Goal: Task Accomplishment & Management: Manage account settings

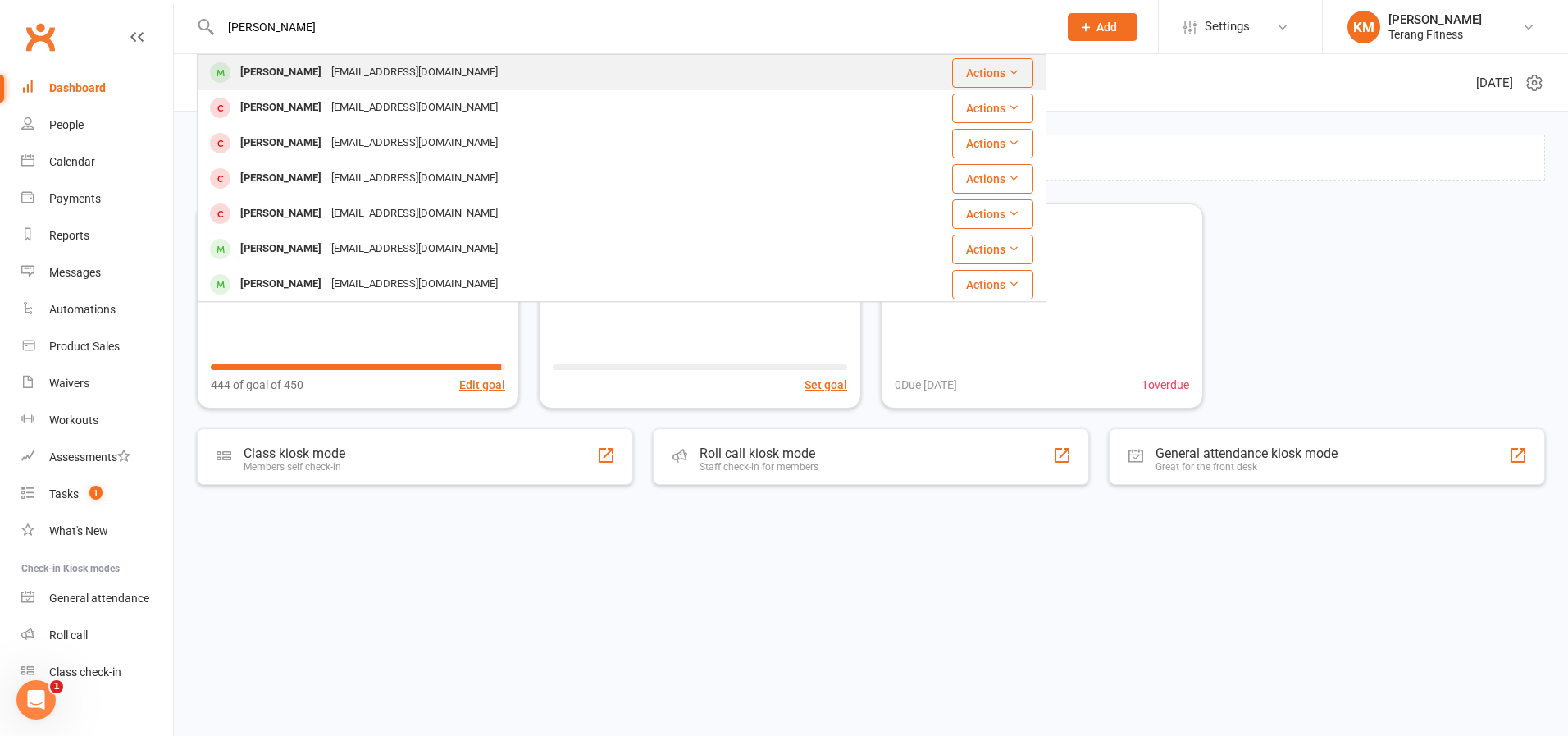
type input "[PERSON_NAME]"
click at [414, 70] on div "[EMAIL_ADDRESS][DOMAIN_NAME]" at bounding box center [414, 72] width 176 height 23
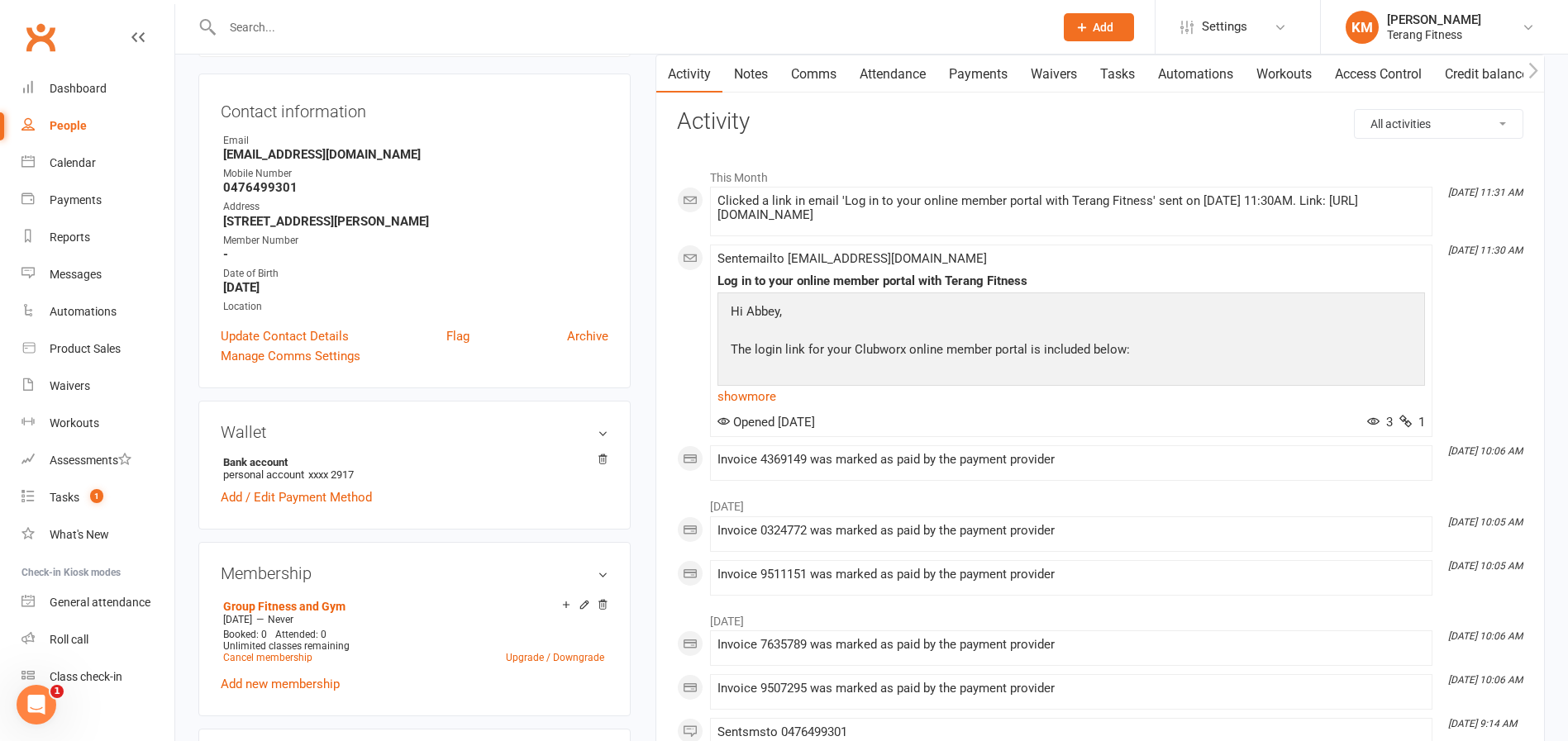
scroll to position [165, 0]
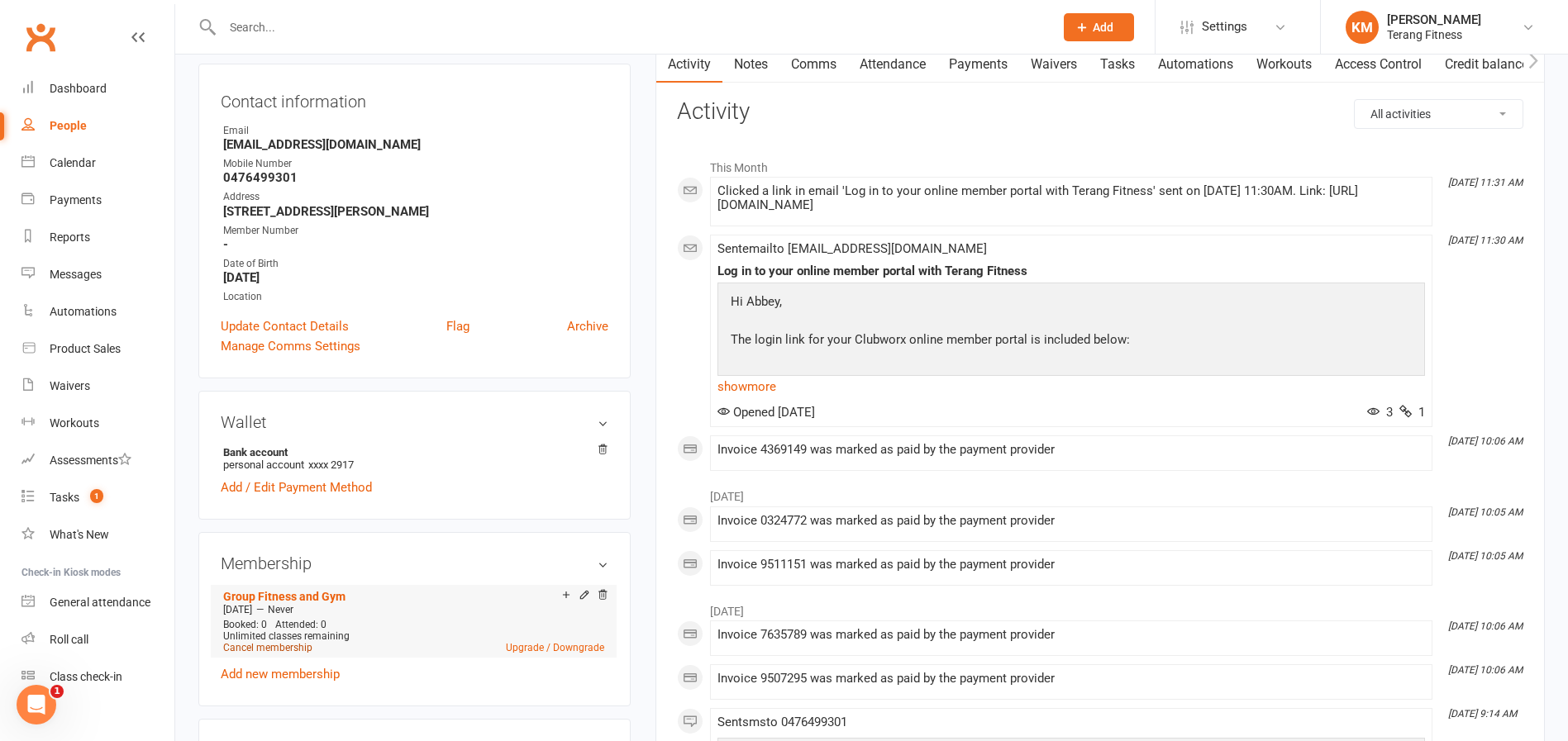
click at [277, 648] on link "Cancel membership" at bounding box center [267, 648] width 90 height 11
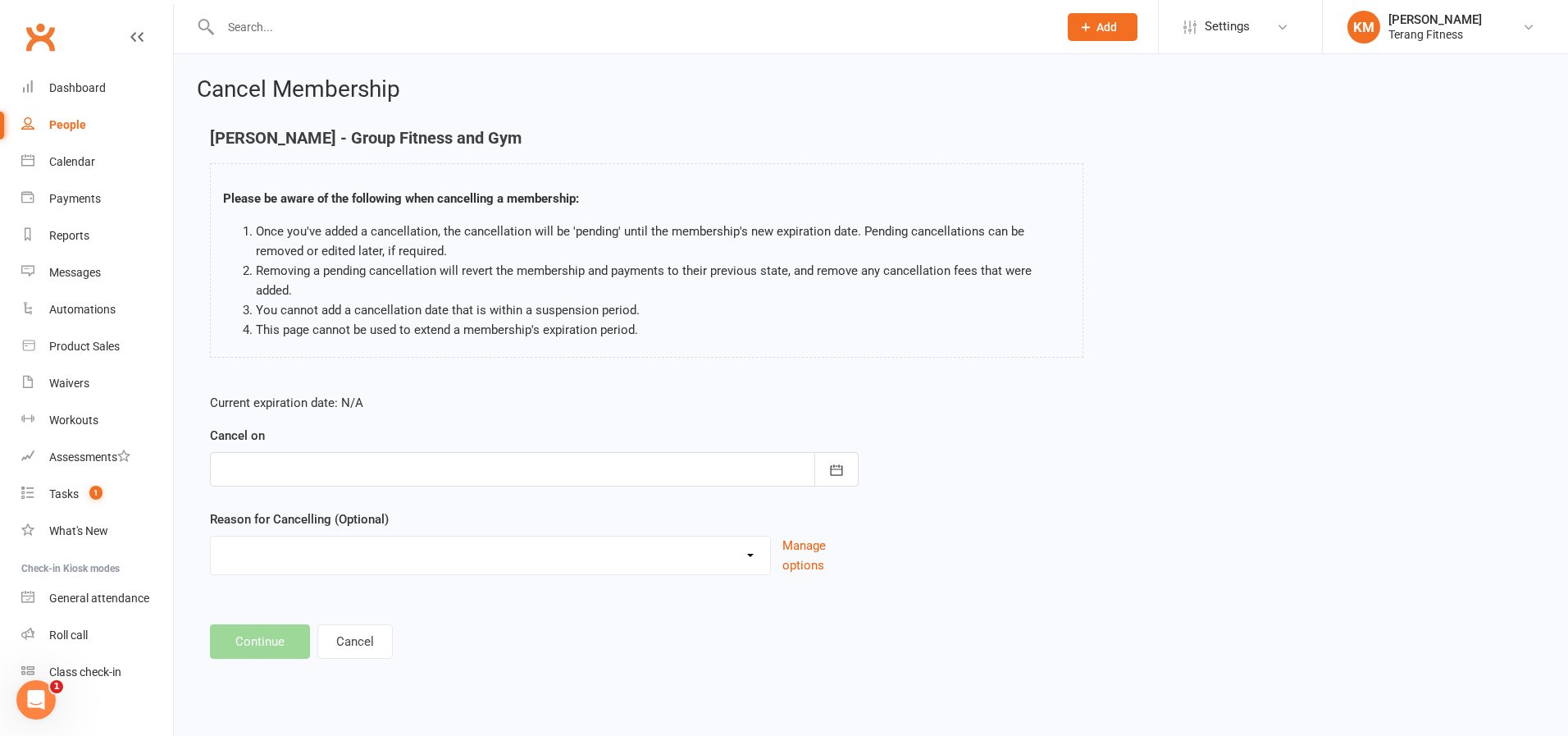
click at [282, 452] on div at bounding box center [534, 469] width 649 height 35
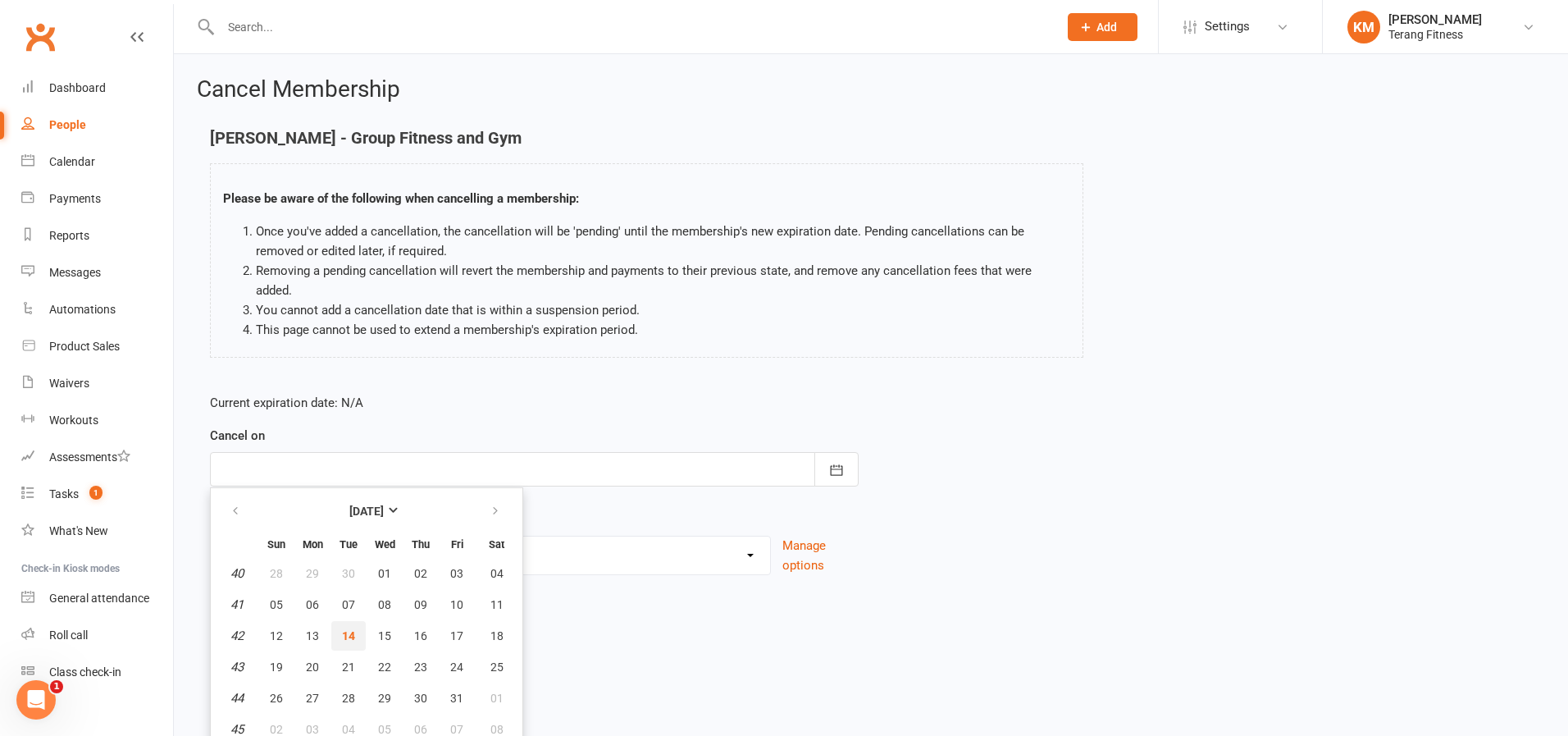
click at [346, 629] on span "14" at bounding box center [349, 636] width 13 height 13
type input "[DATE]"
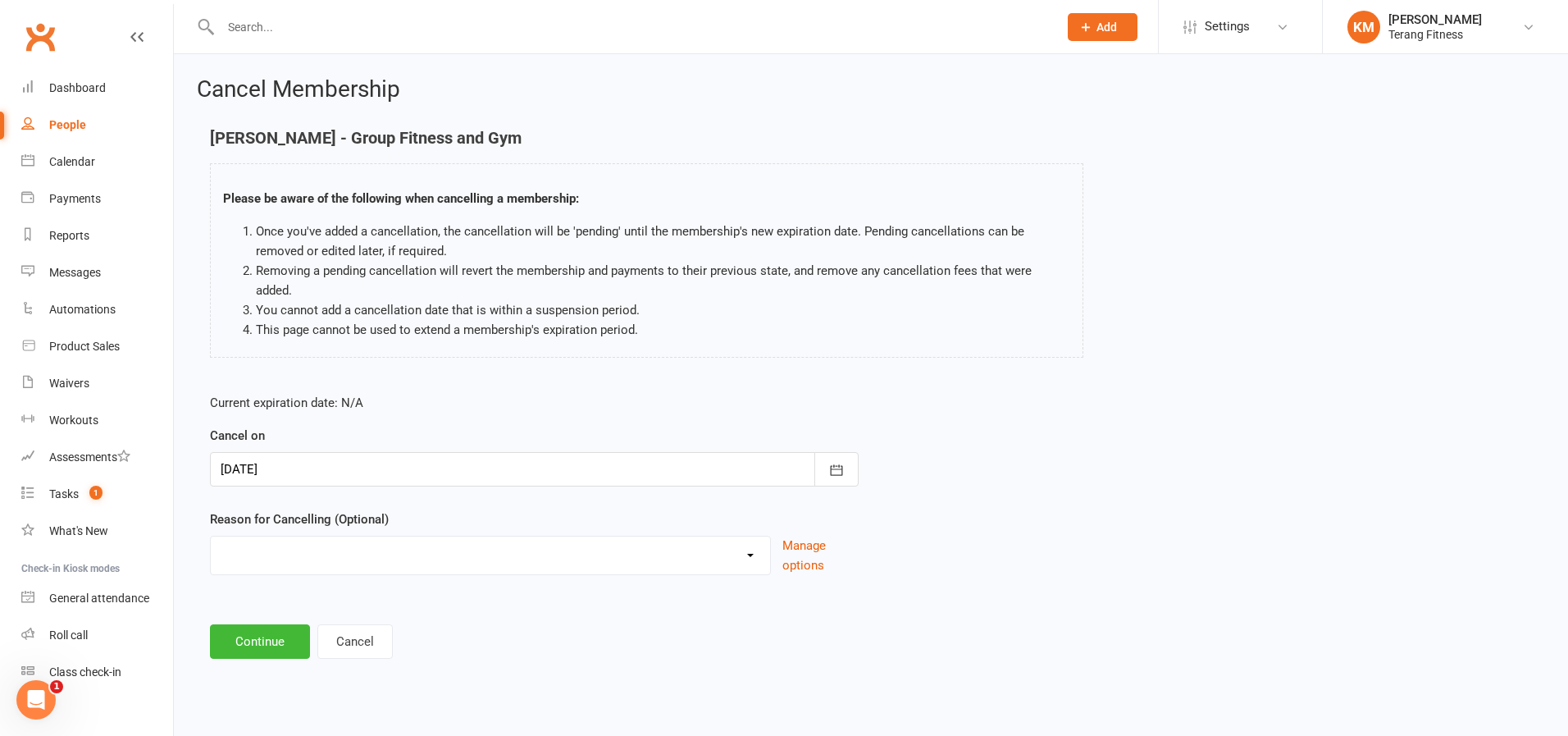
click at [256, 538] on select "Holiday Injury Other reason" at bounding box center [490, 552] width 560 height 33
select select "2"
click at [211, 536] on select "Holiday Injury Other reason" at bounding box center [490, 552] width 560 height 33
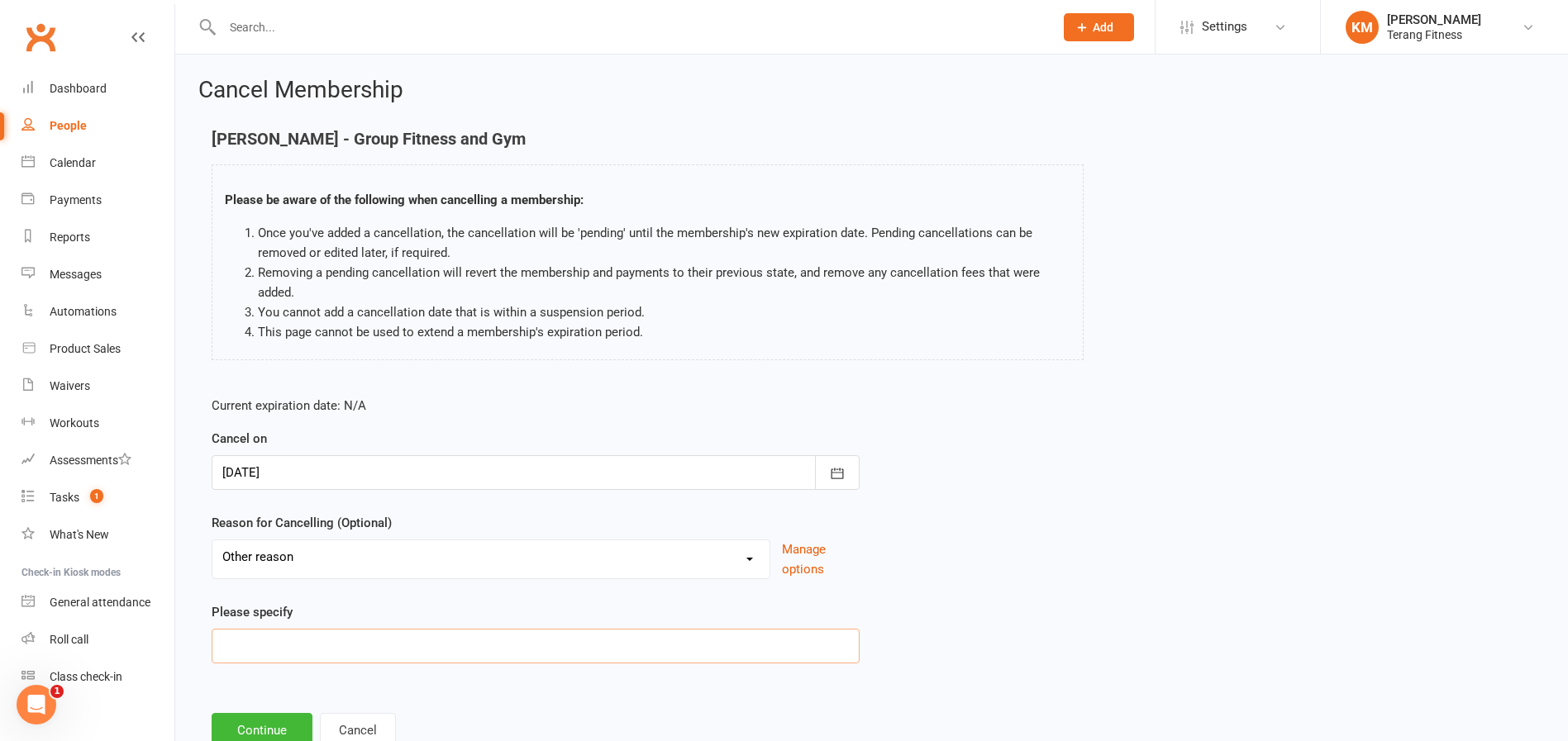
click at [235, 654] on input at bounding box center [536, 646] width 648 height 35
type input "t"
type input "moving overseas"
click at [285, 729] on button "Continue" at bounding box center [262, 730] width 101 height 35
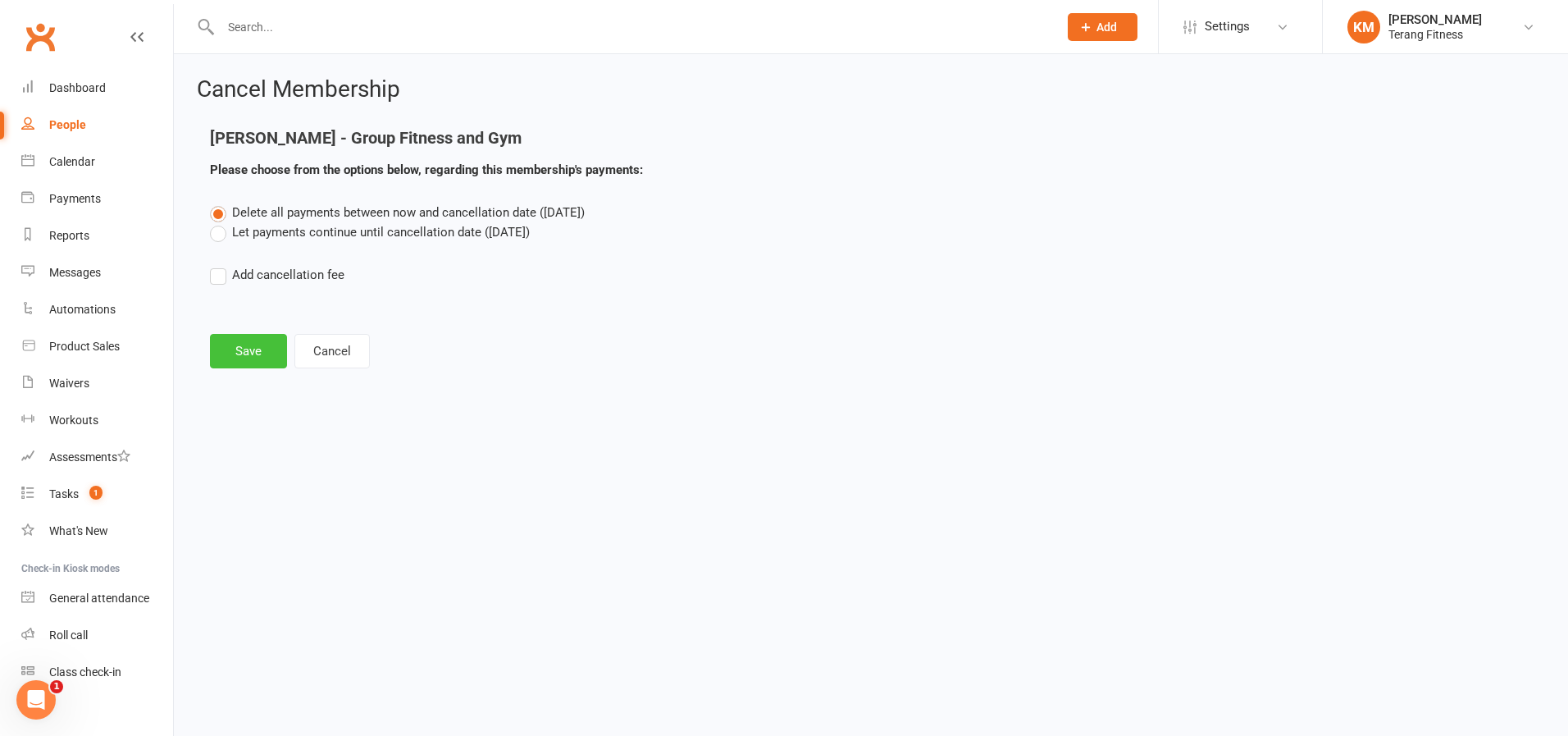
click at [261, 358] on button "Save" at bounding box center [248, 351] width 77 height 35
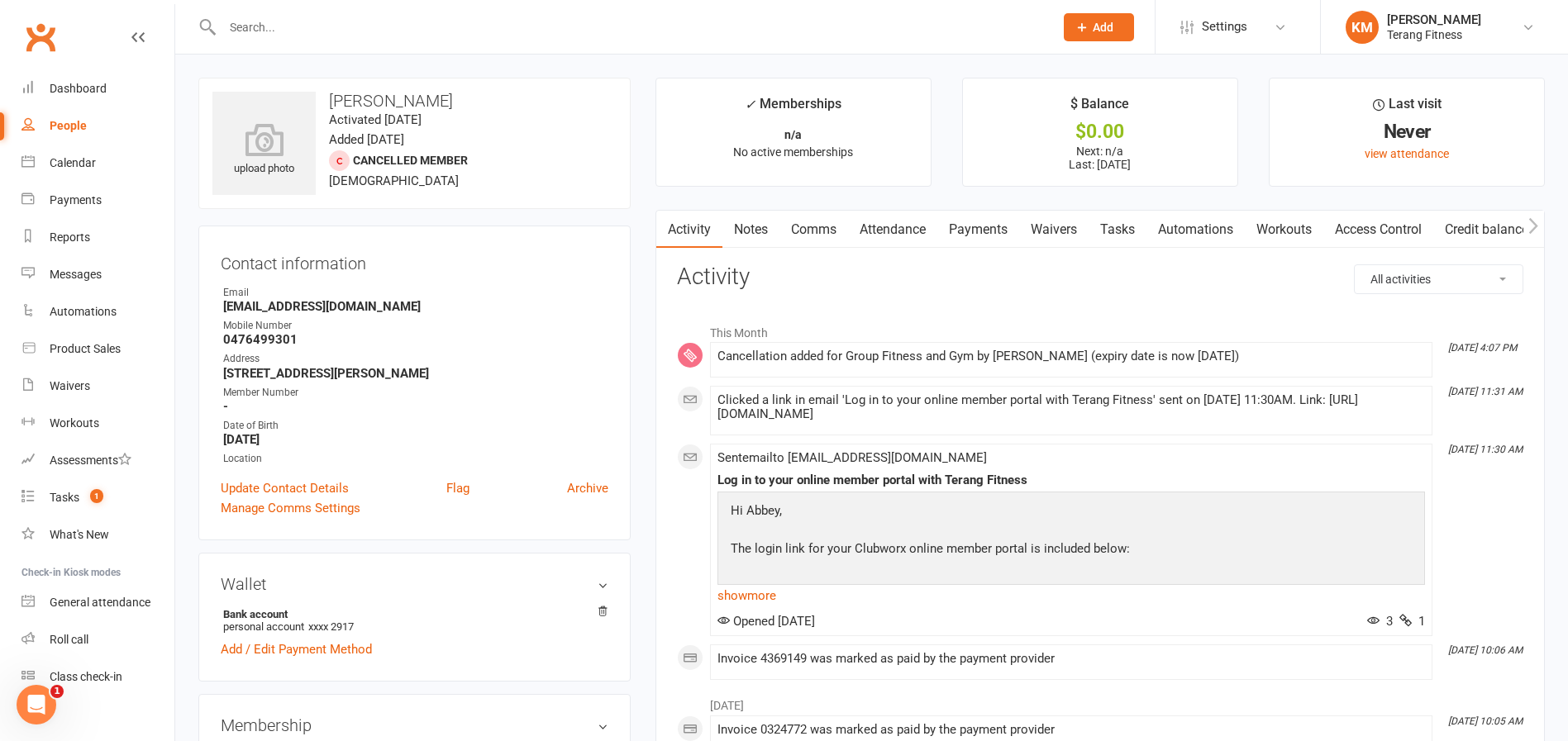
click at [256, 37] on input "text" at bounding box center [629, 27] width 825 height 24
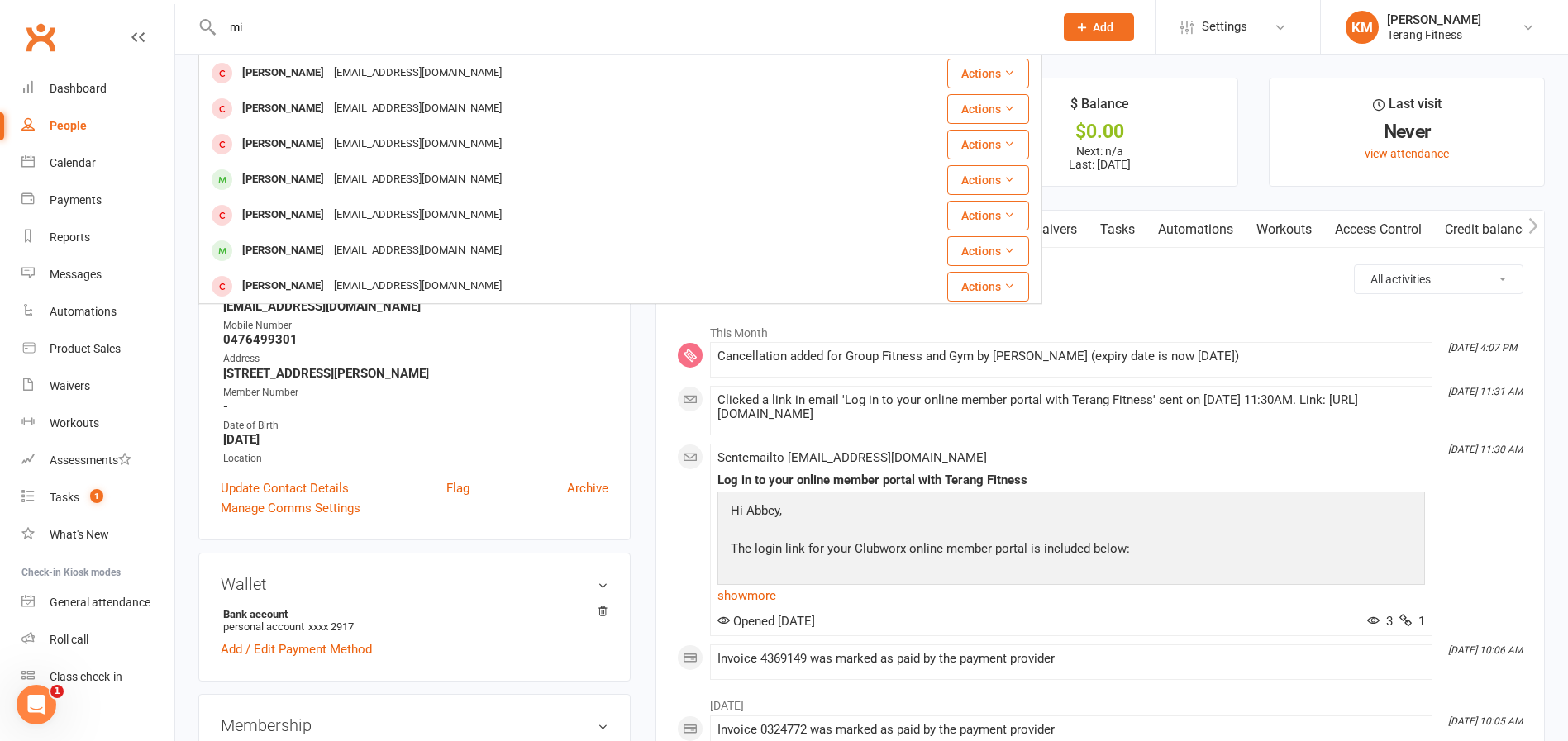
type input "m"
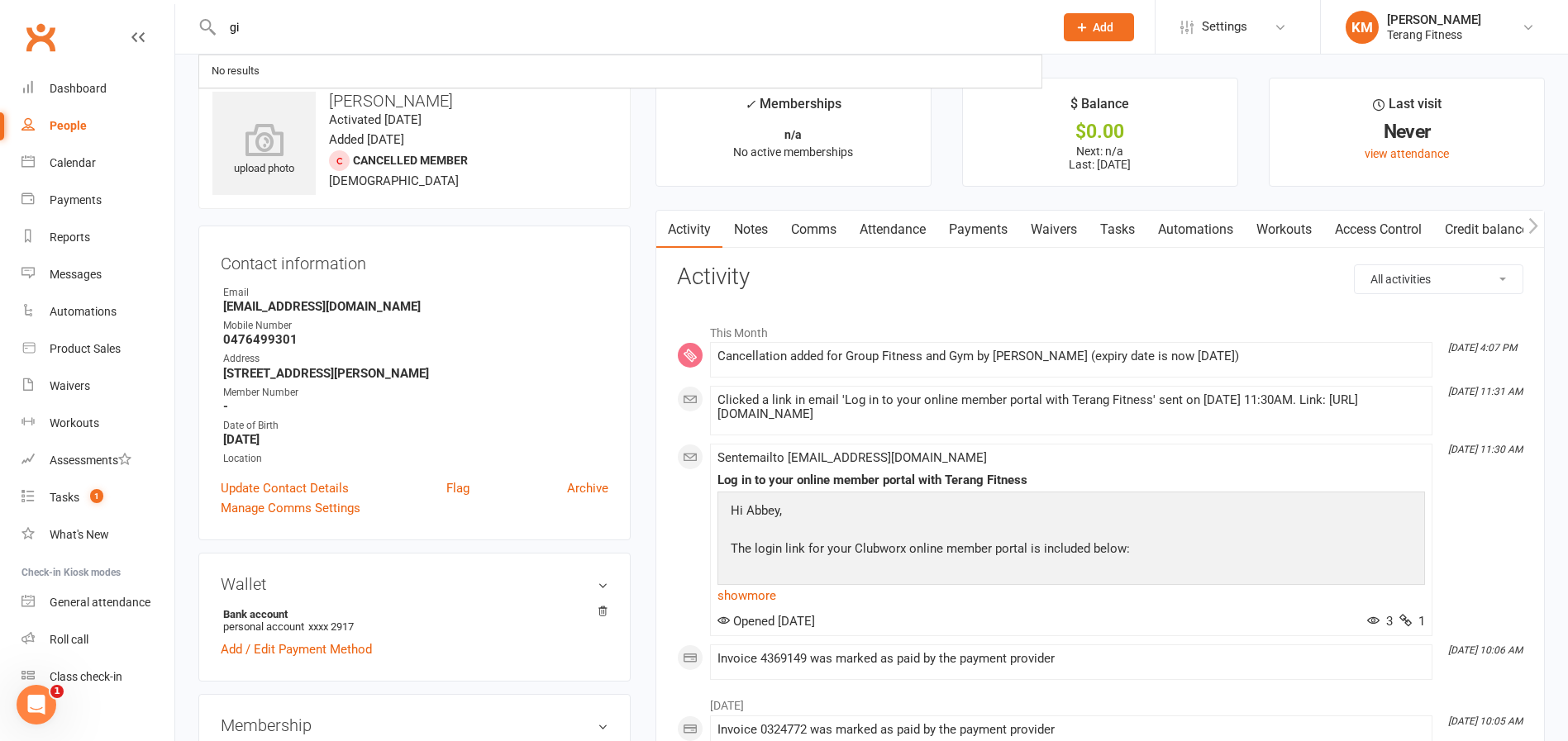
type input "g"
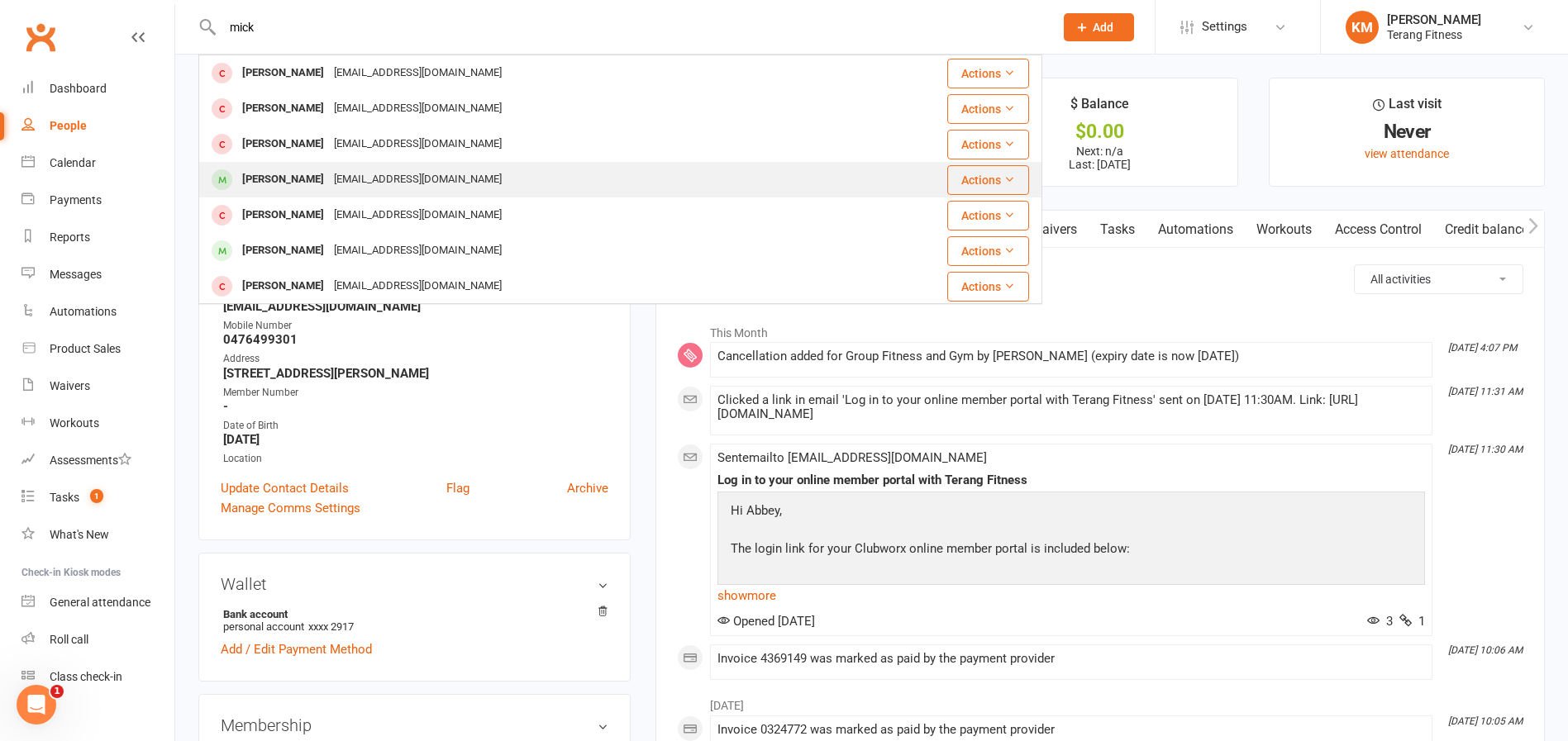
type input "mick"
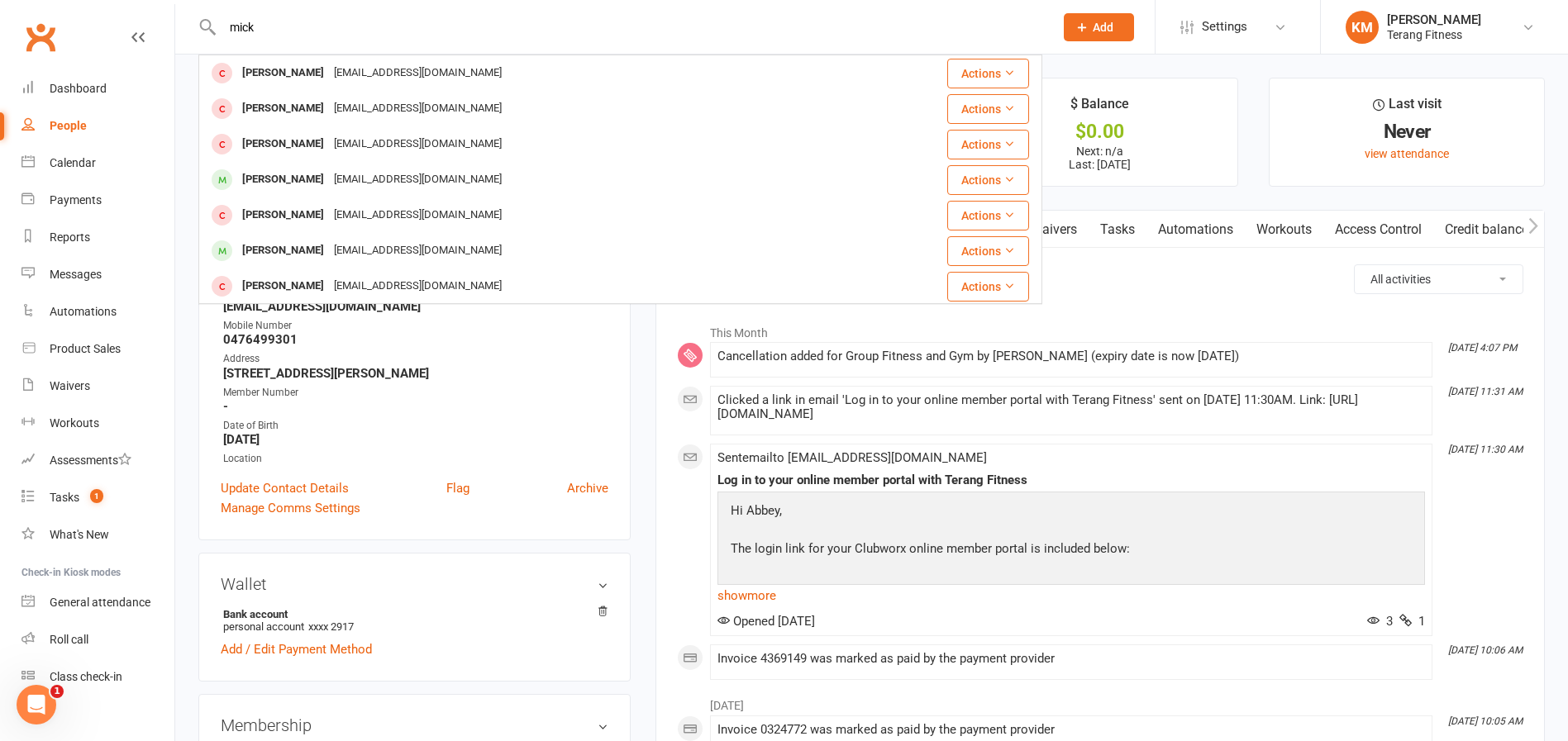
click at [303, 196] on div "[PERSON_NAME] [EMAIL_ADDRESS][DOMAIN_NAME]" at bounding box center [538, 179] width 677 height 34
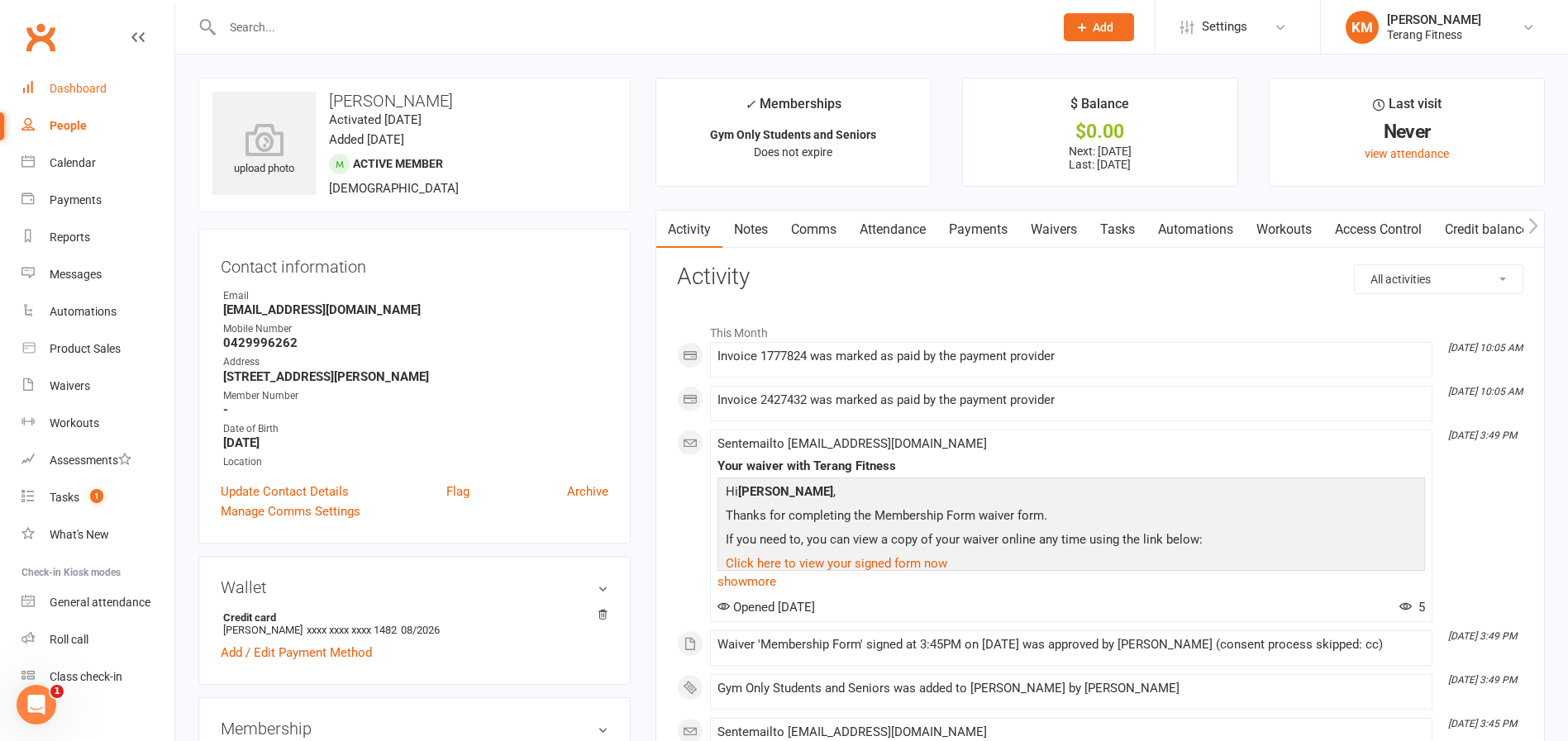
click at [84, 89] on div "Dashboard" at bounding box center [78, 89] width 57 height 13
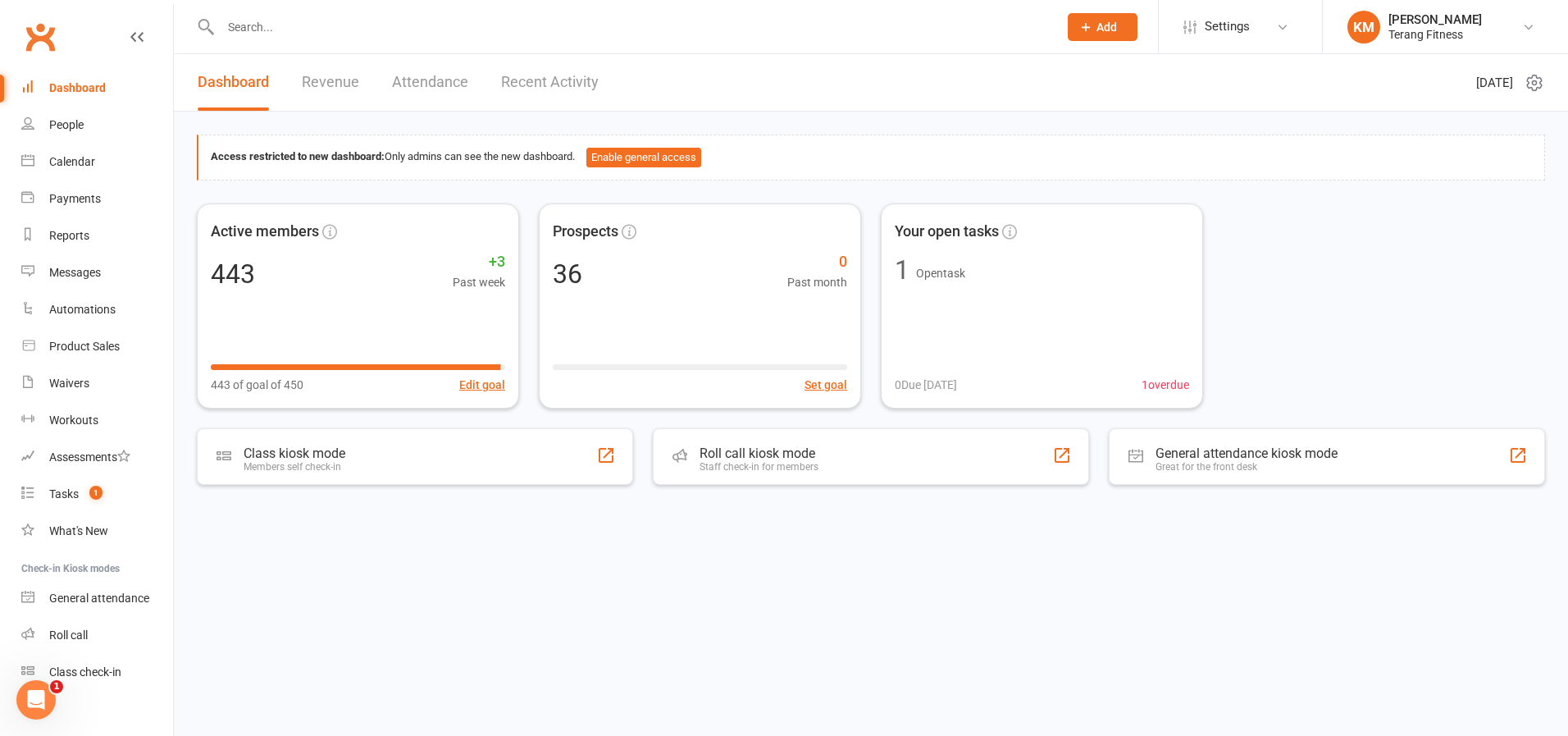
click at [242, 19] on input "text" at bounding box center [631, 27] width 830 height 23
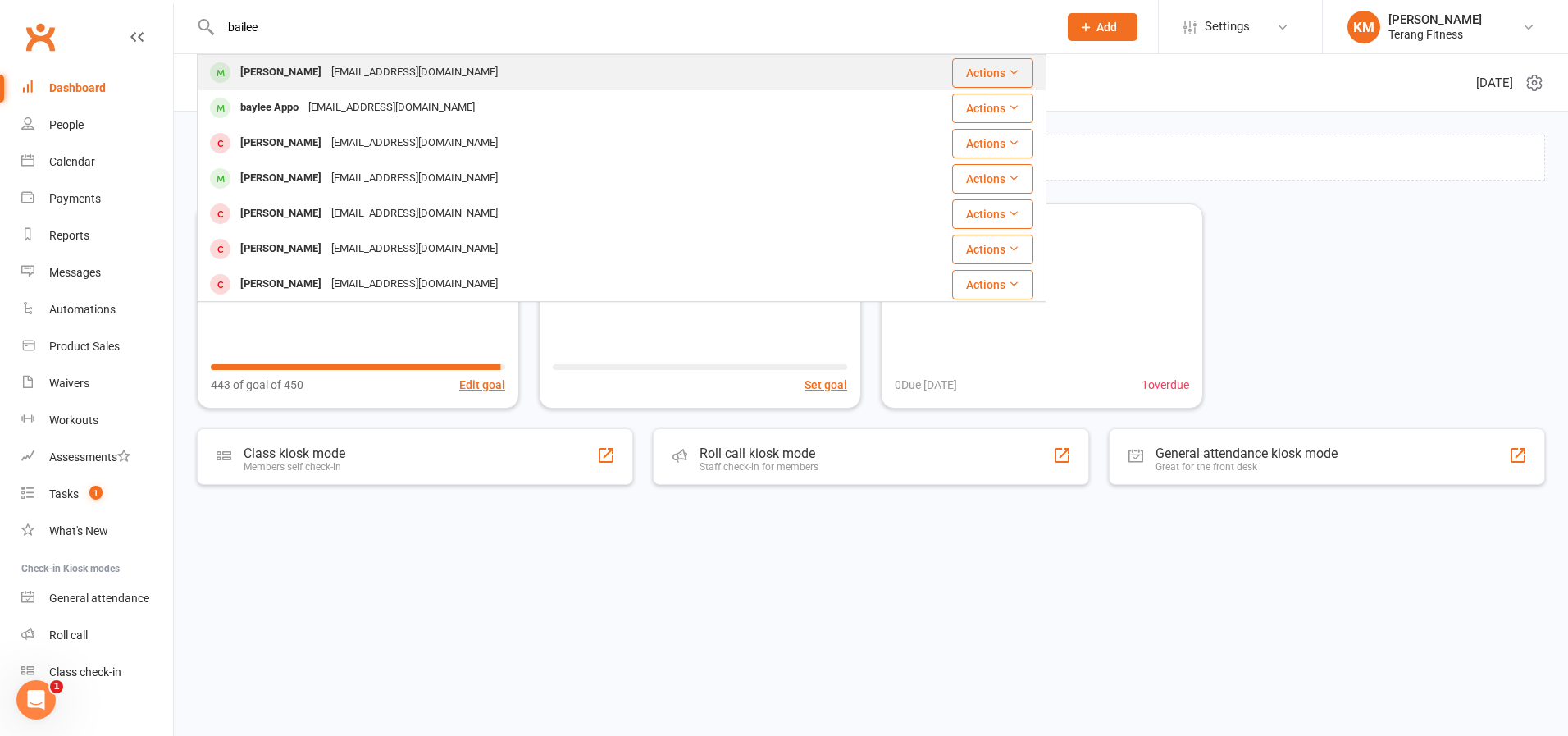
type input "bailee"
click at [485, 75] on div "[PERSON_NAME] [EMAIL_ADDRESS][DOMAIN_NAME]" at bounding box center [540, 73] width 683 height 34
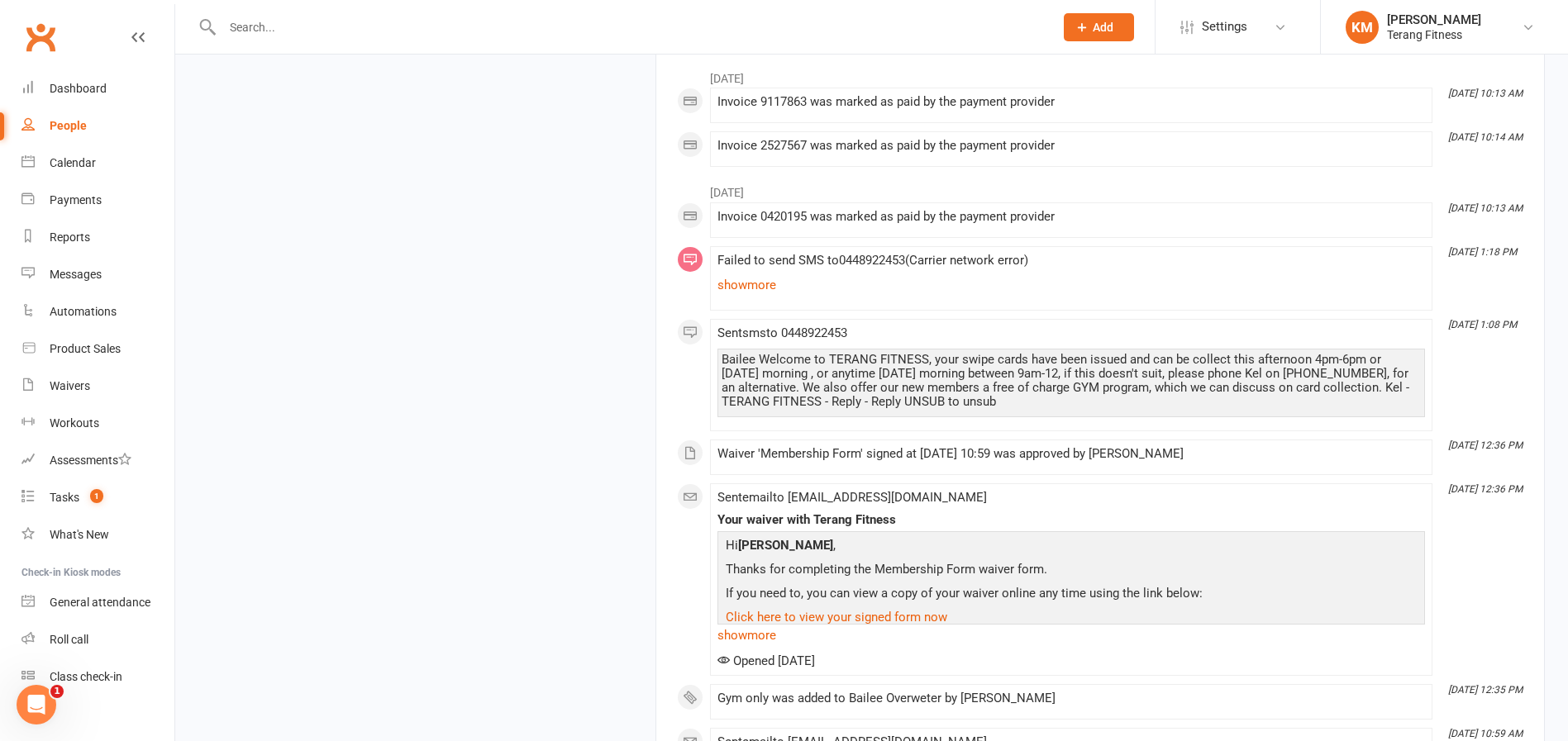
scroll to position [3799, 0]
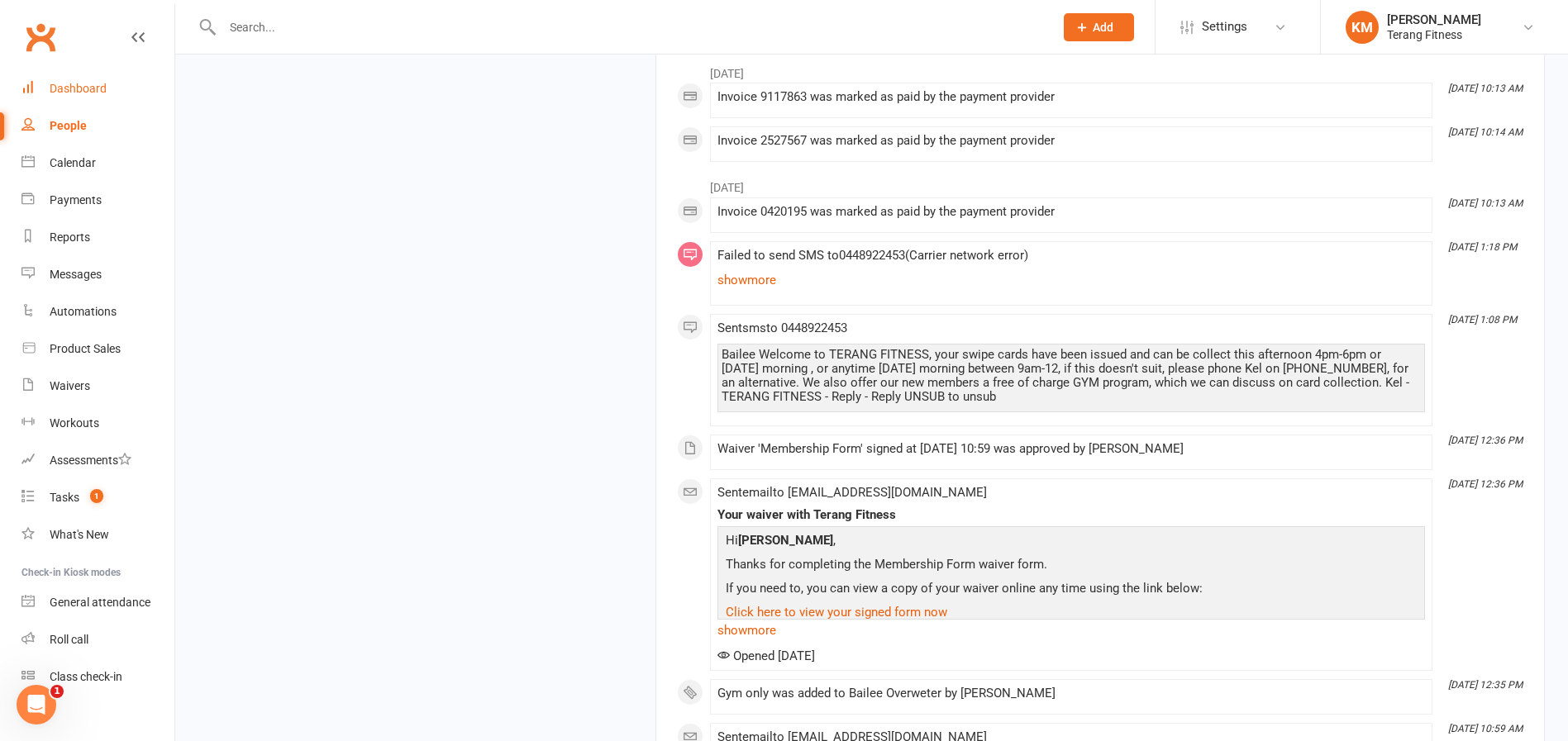
click at [86, 96] on link "Dashboard" at bounding box center [98, 88] width 153 height 37
